Goal: Transaction & Acquisition: Purchase product/service

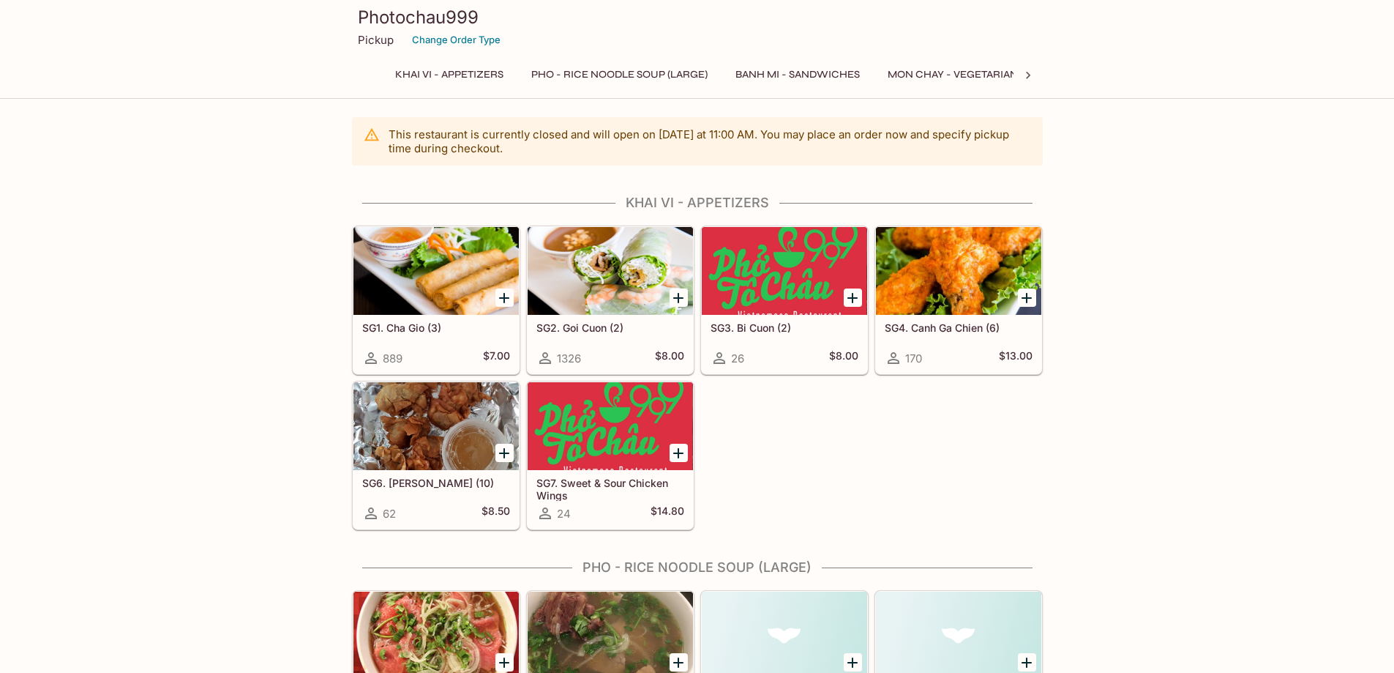
click at [610, 78] on button "Pho - Rice Noodle Soup (Large)" at bounding box center [619, 74] width 193 height 20
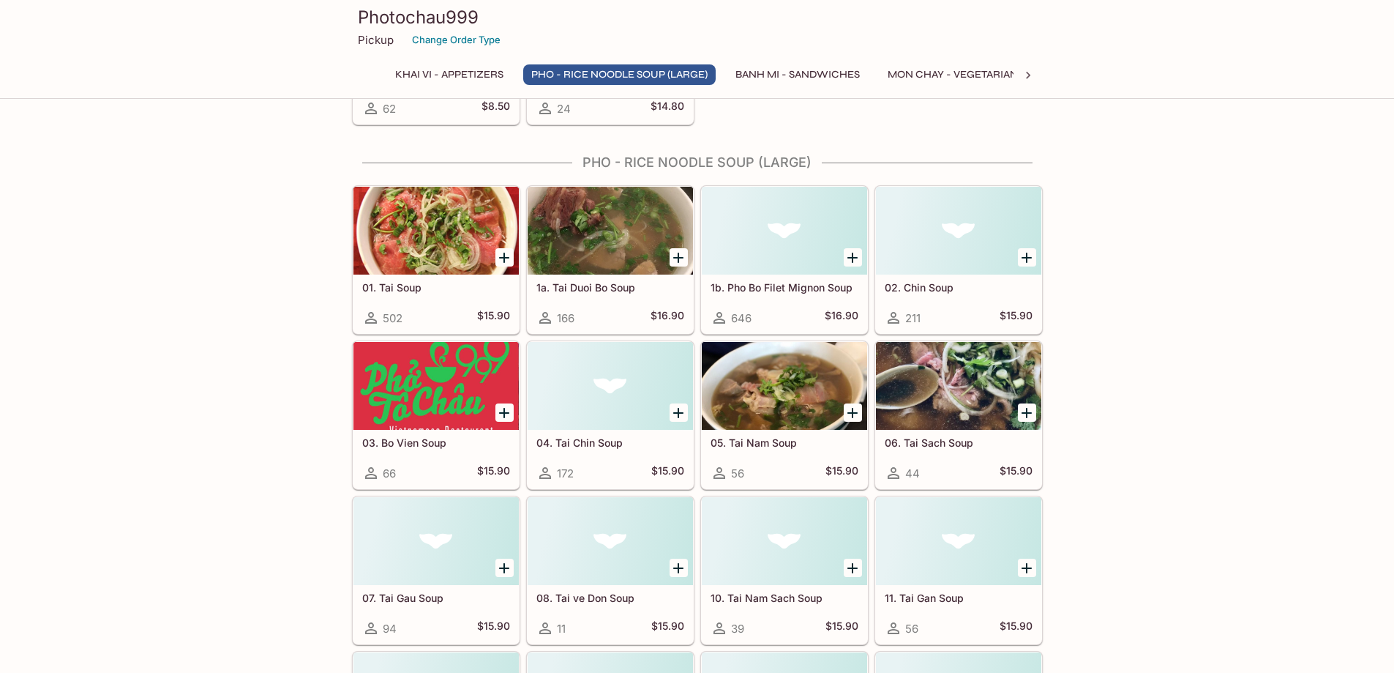
scroll to position [435, 0]
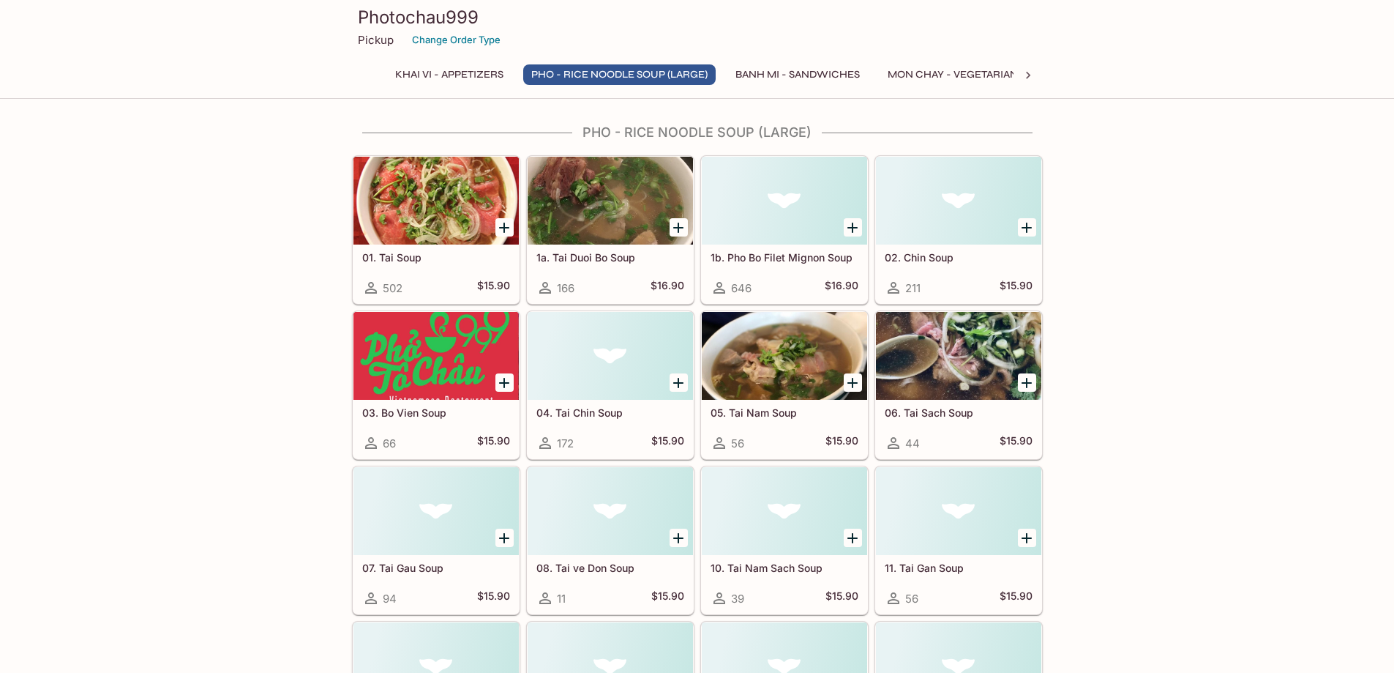
click at [769, 78] on button "Banh Mi - Sandwiches" at bounding box center [798, 74] width 141 height 20
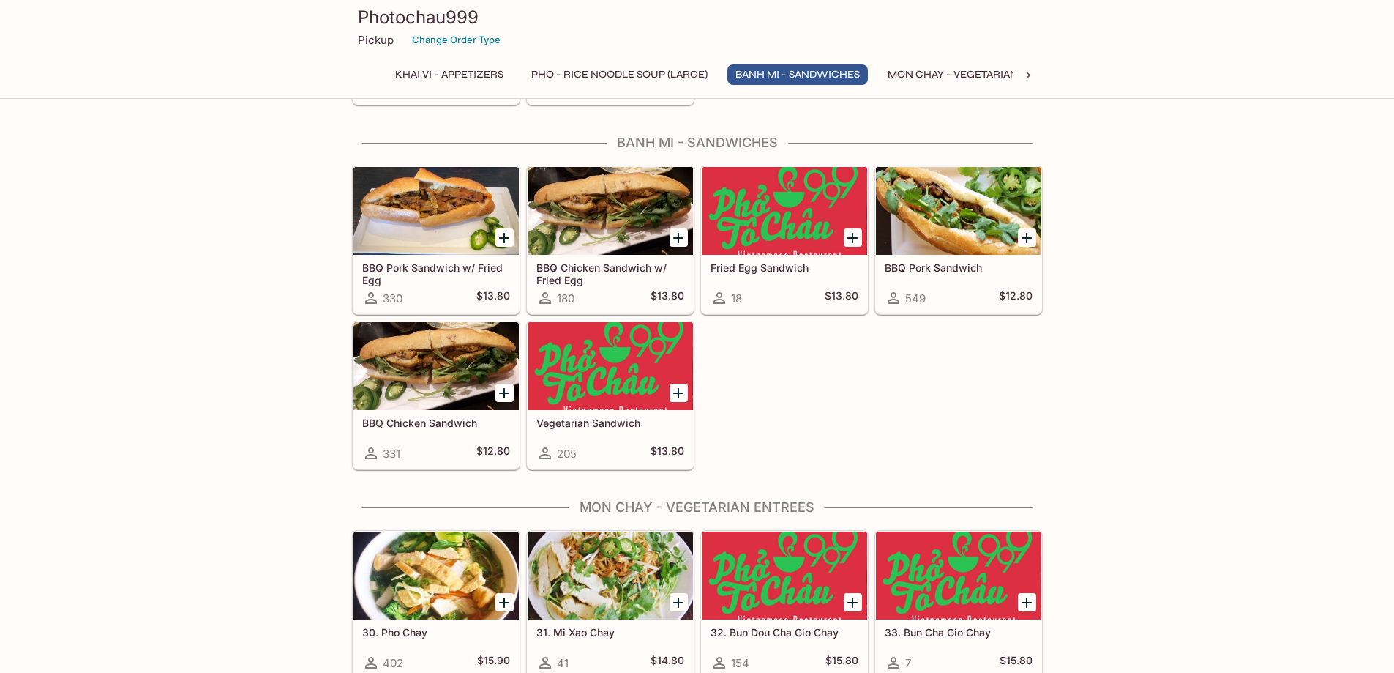
scroll to position [1730, 0]
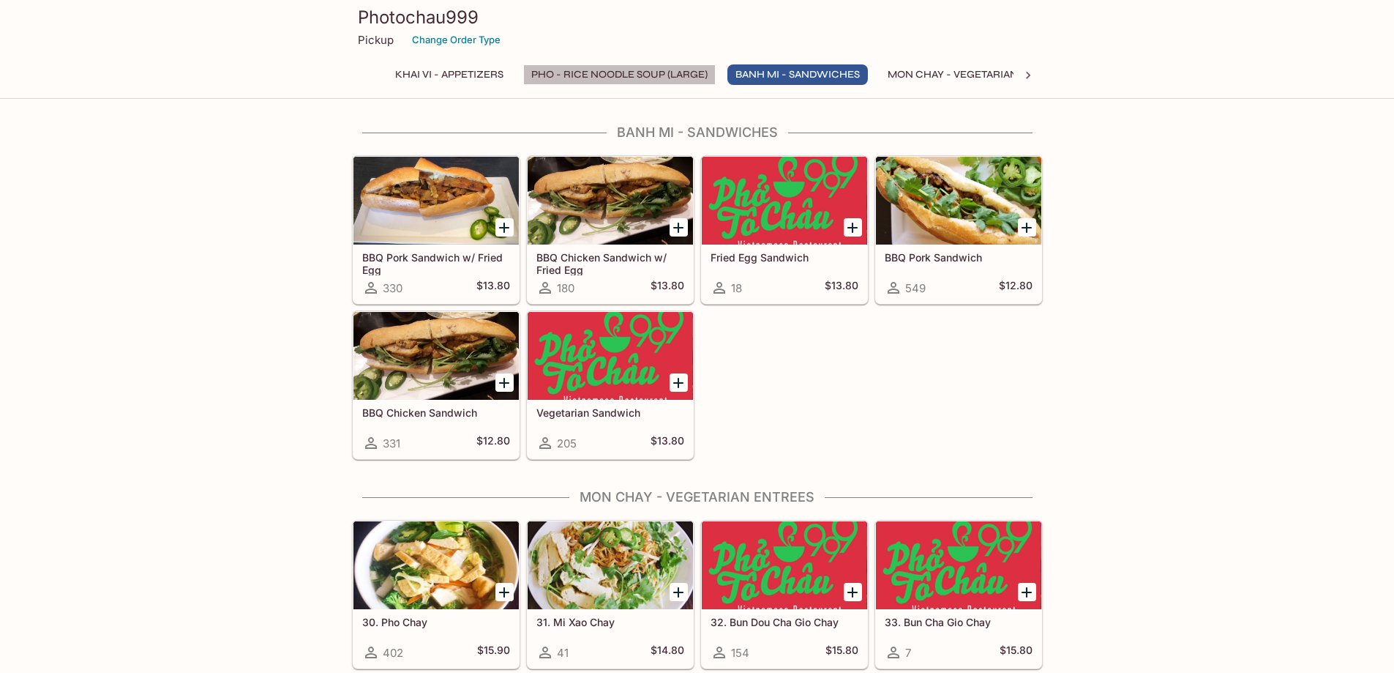
click at [578, 70] on button "Pho - Rice Noodle Soup (Large)" at bounding box center [619, 74] width 193 height 20
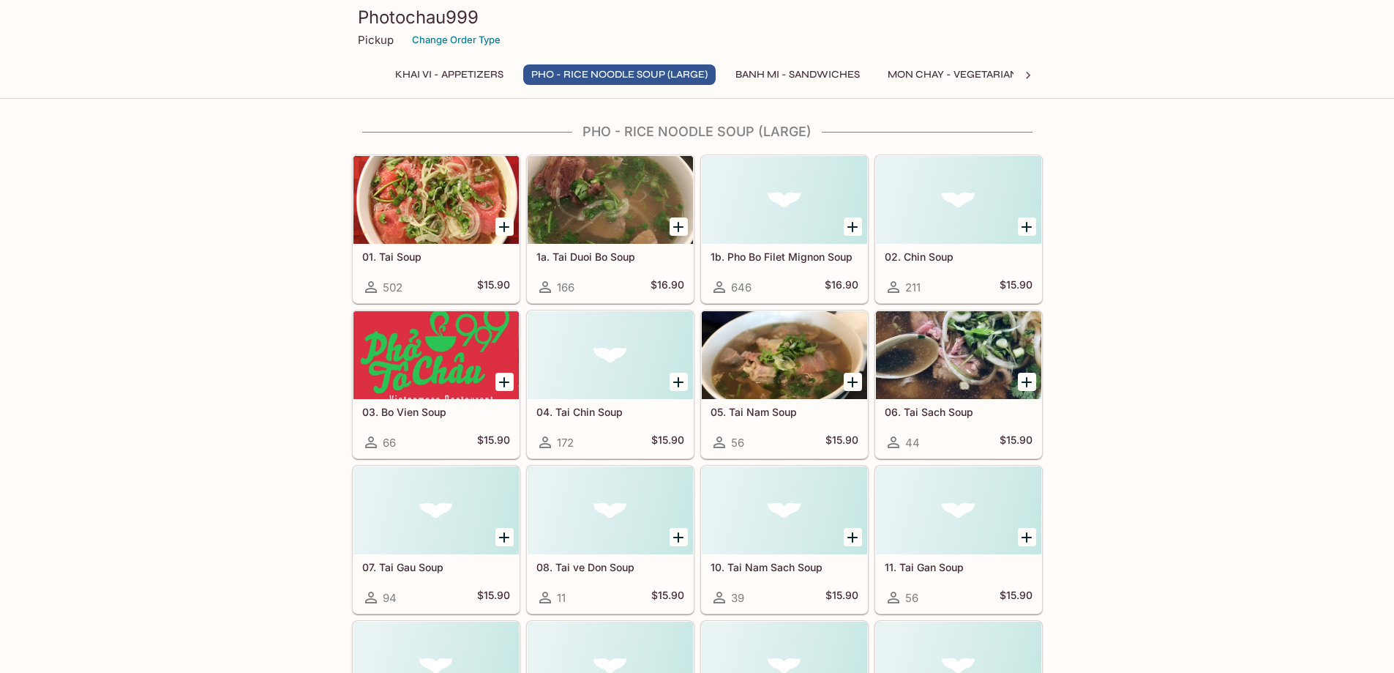
scroll to position [435, 0]
click at [504, 225] on icon "Add 01. Tai Soup" at bounding box center [504, 228] width 10 height 10
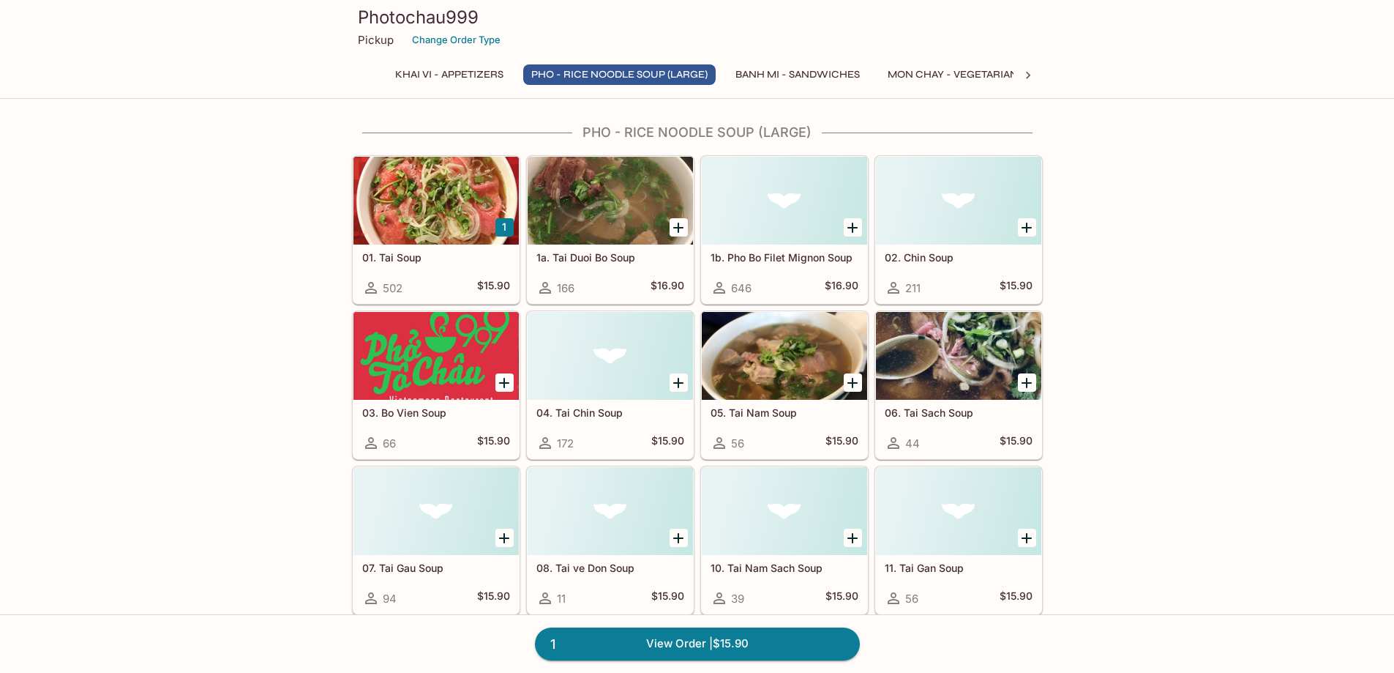
click at [423, 198] on div at bounding box center [436, 201] width 165 height 88
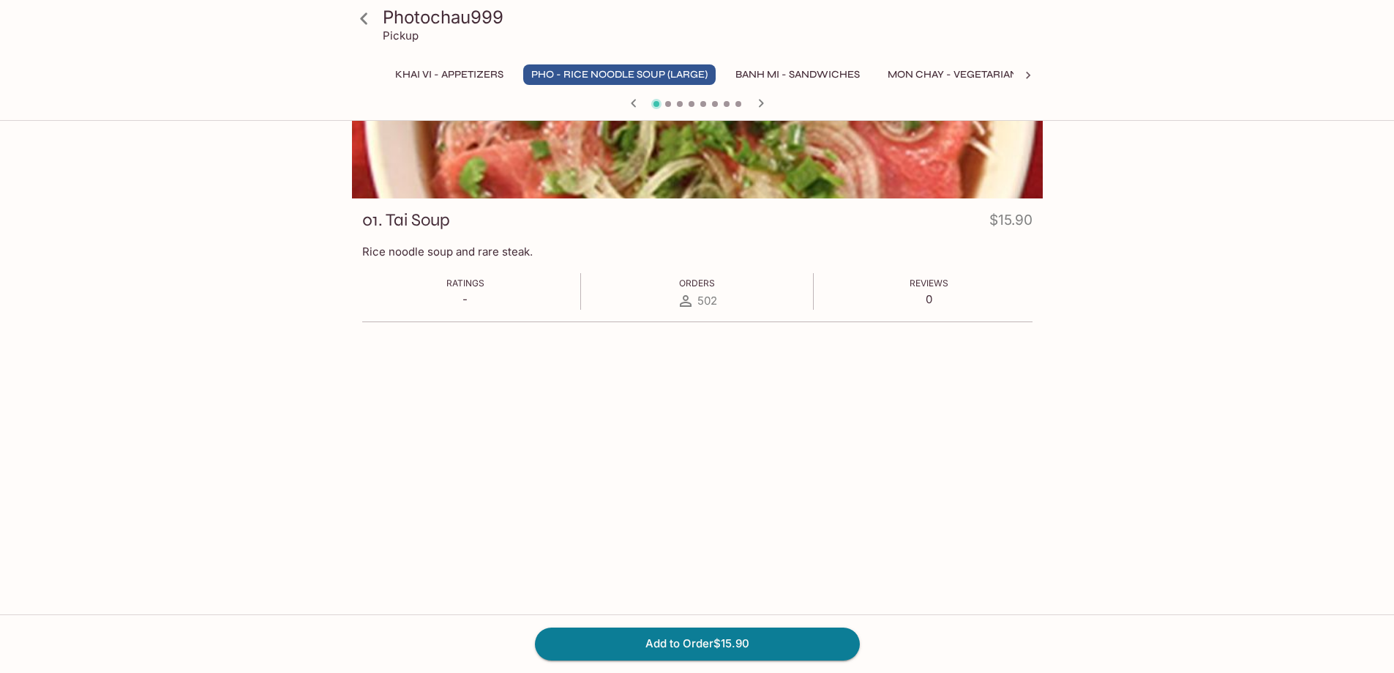
scroll to position [127, 0]
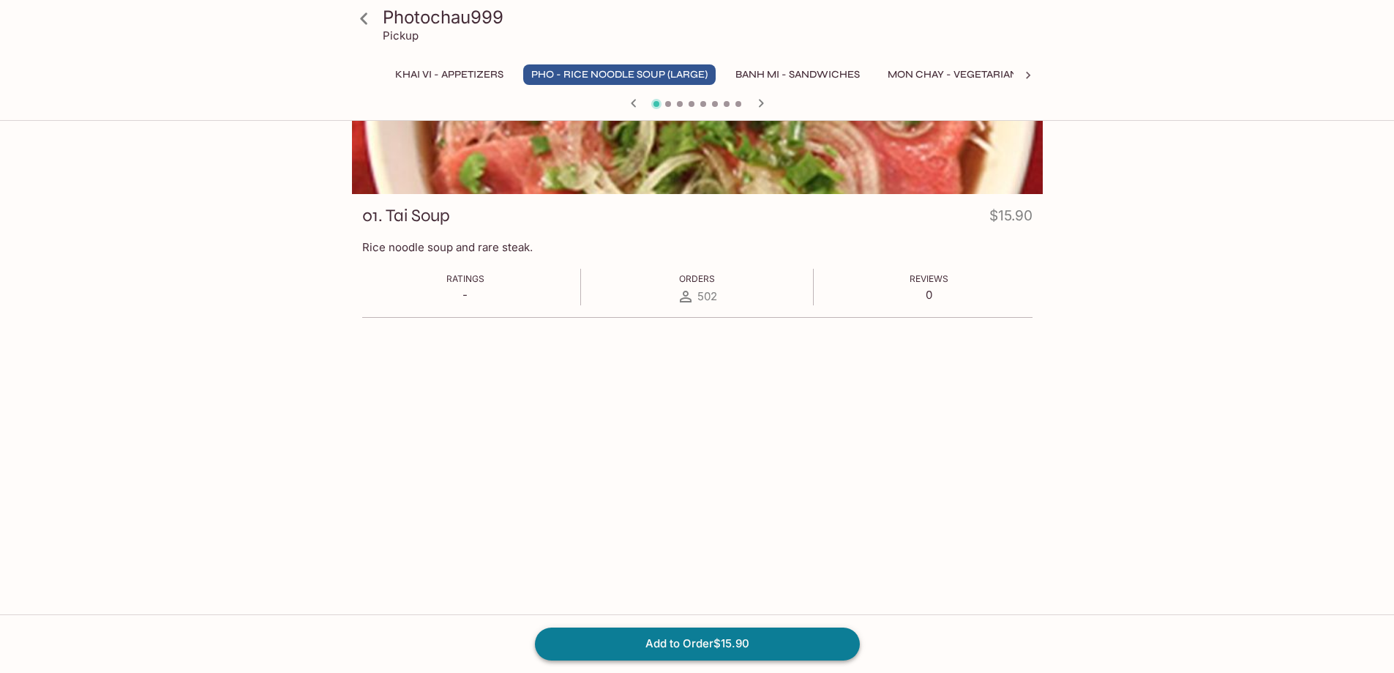
click at [674, 638] on button "Add to Order $15.90" at bounding box center [697, 643] width 325 height 32
